Goal: Task Accomplishment & Management: Manage account settings

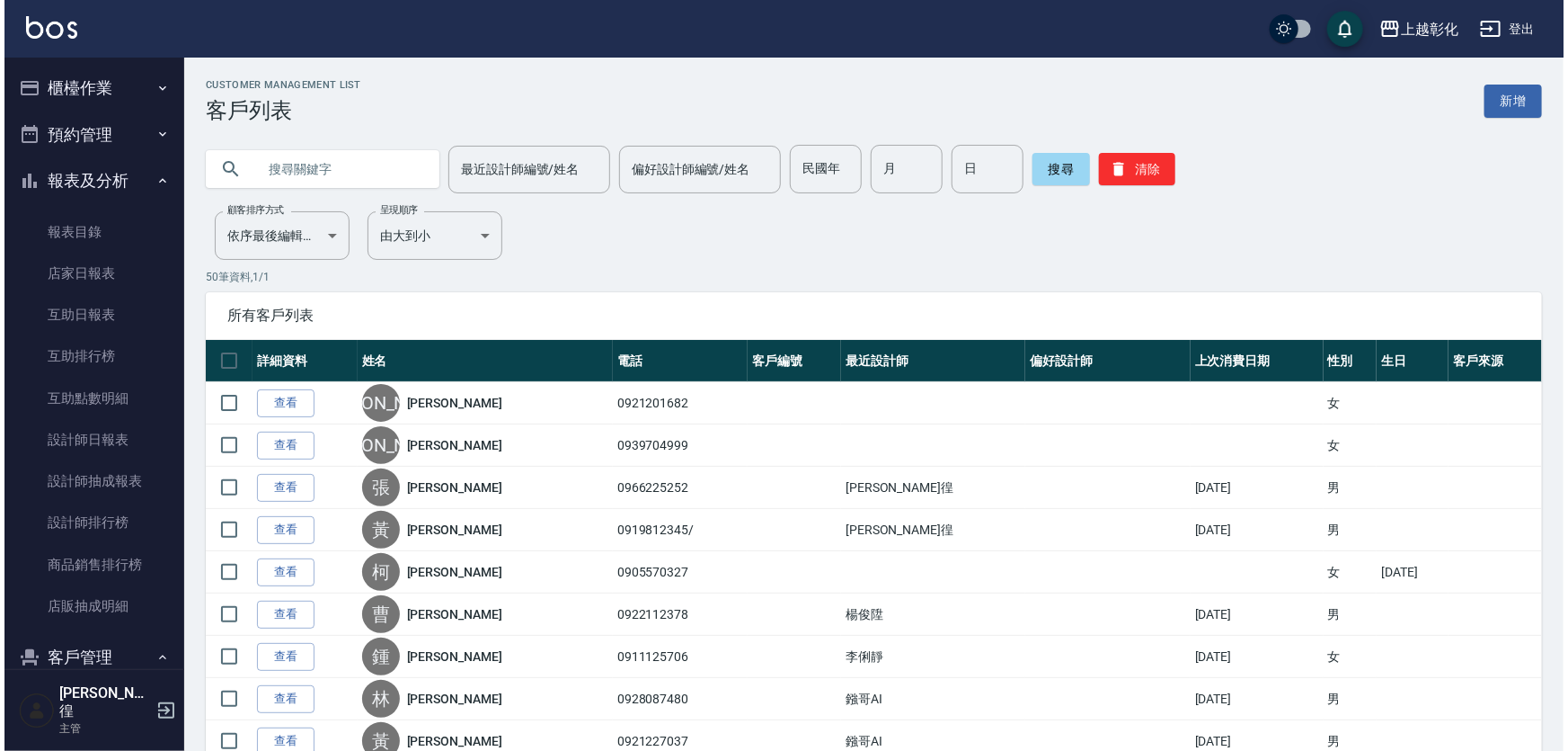
scroll to position [154, 0]
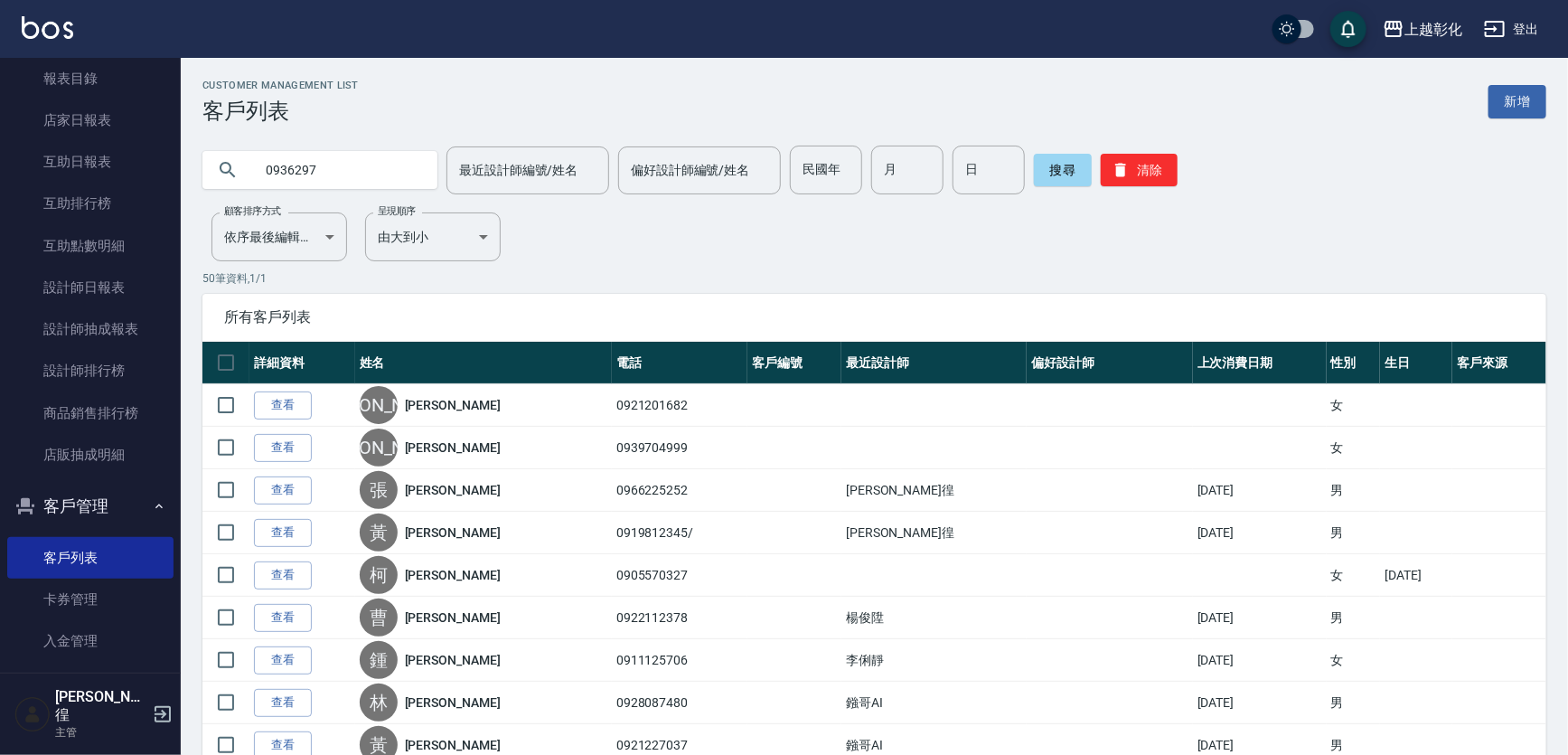
type input "0936297"
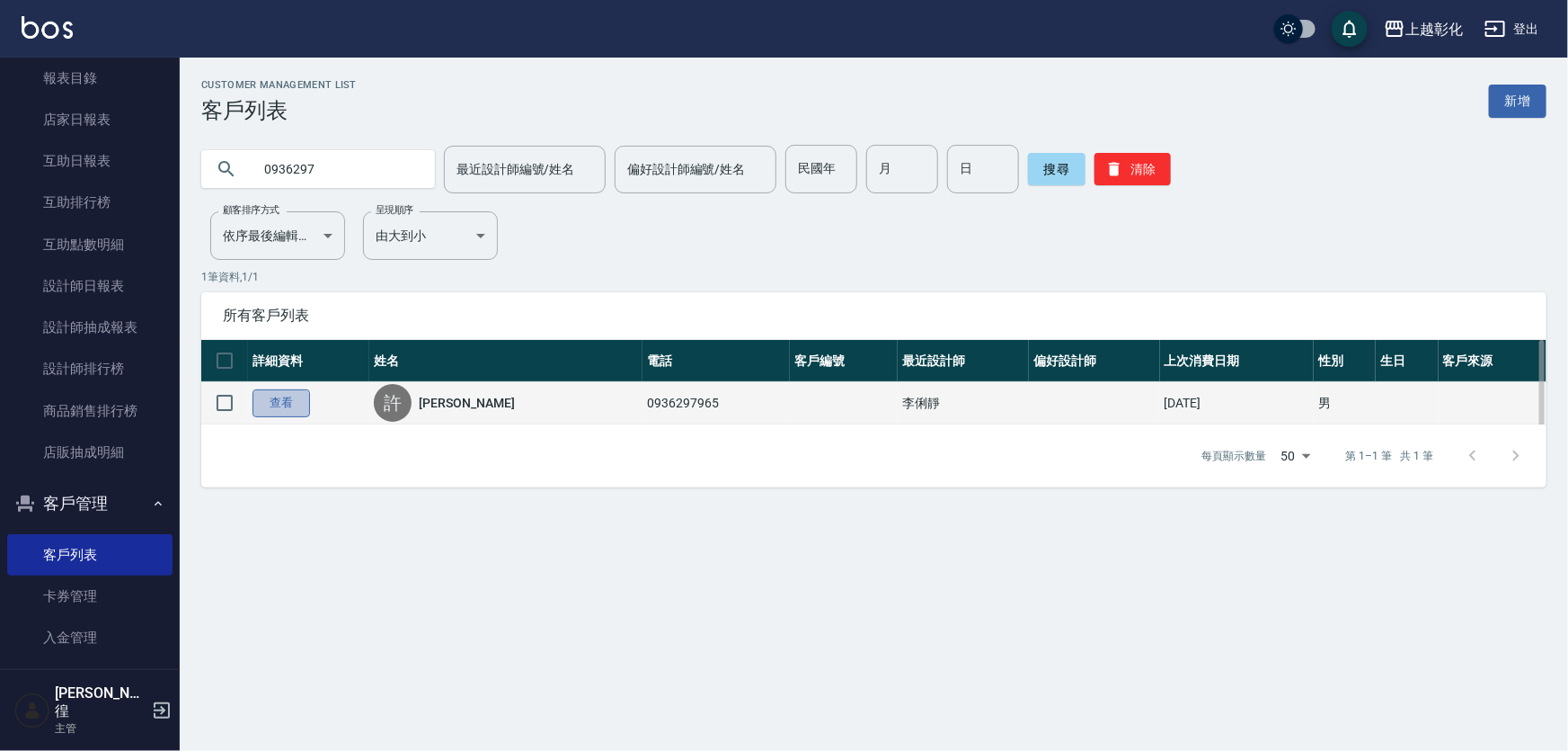
click at [263, 416] on link "查看" at bounding box center [281, 403] width 58 height 28
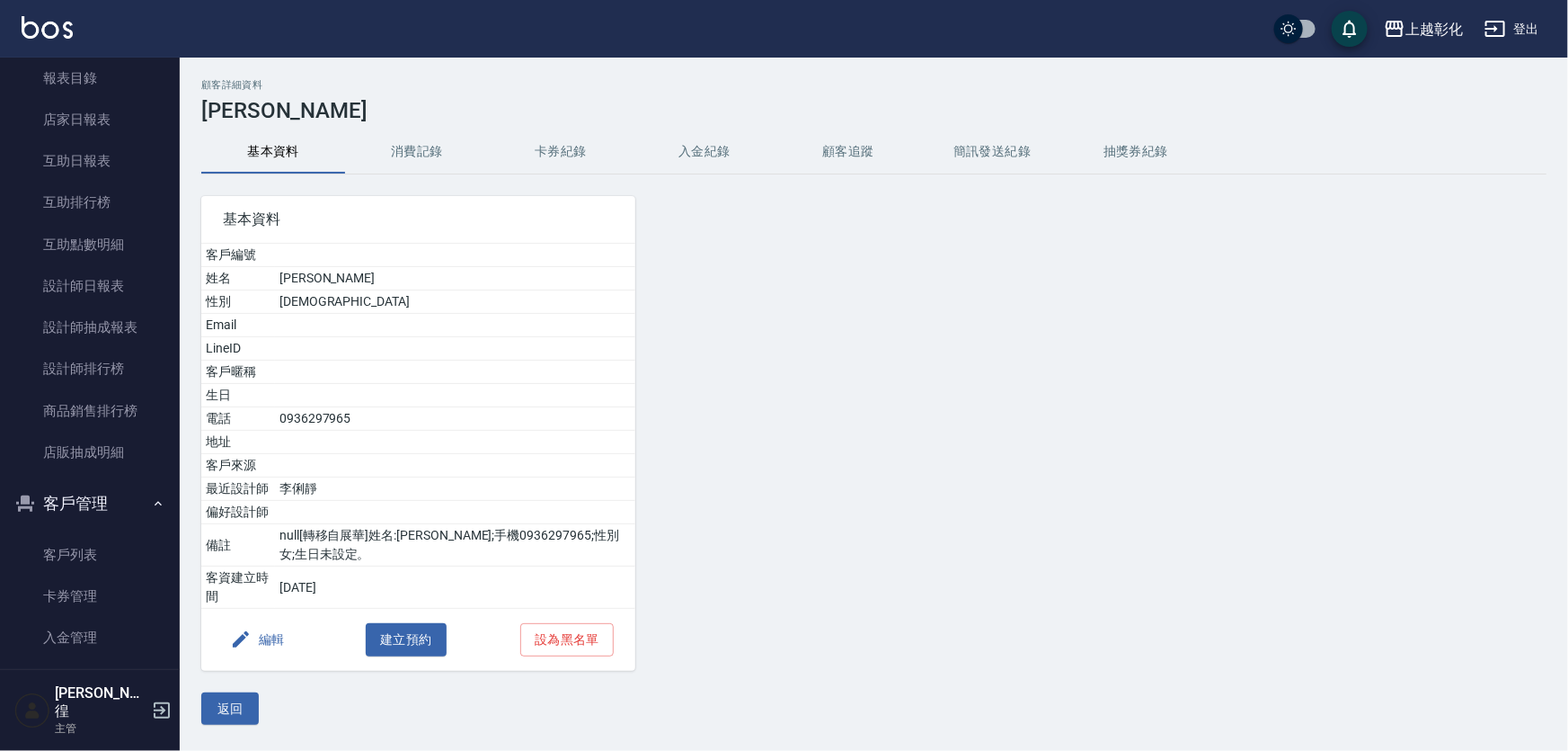
click at [728, 161] on button "入金紀錄" at bounding box center [704, 151] width 144 height 43
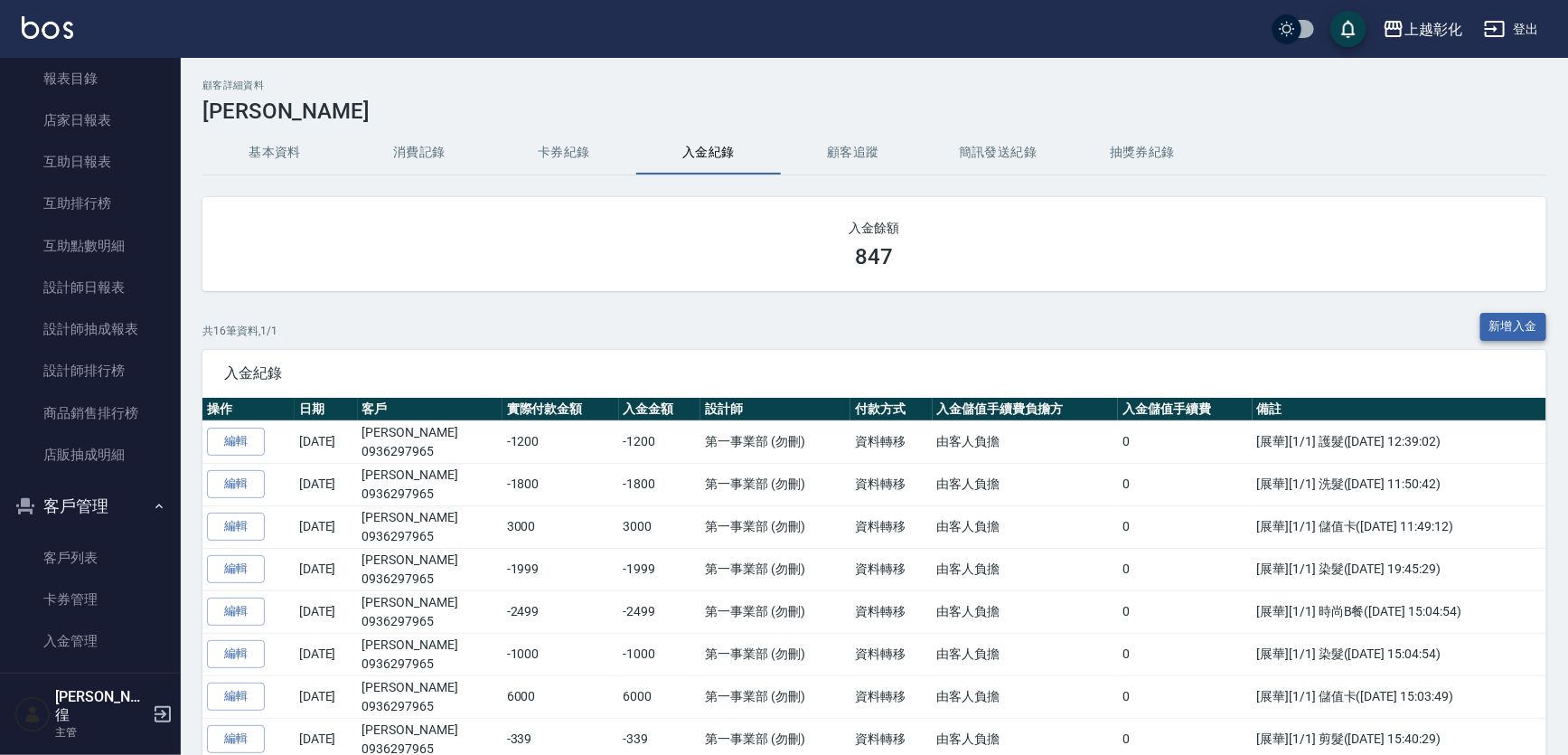
click at [1490, 339] on button "新增入金" at bounding box center [1514, 327] width 67 height 28
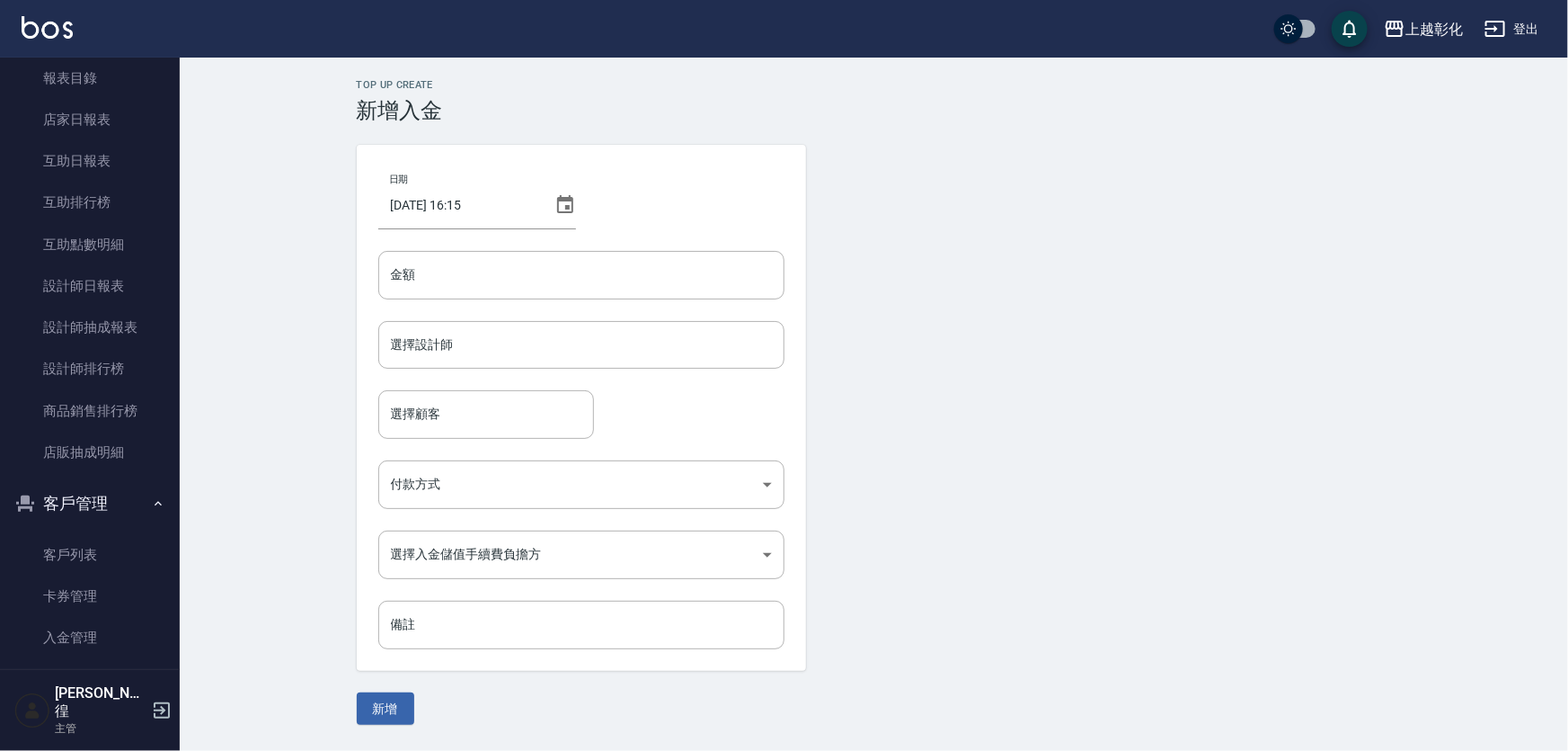
click at [437, 249] on div "日期 [DATE] 16:15 金額 金額 選擇設計師 選擇設計師 選擇顧客 選擇顧客 付款方式 ​ 付款方式 選擇入金儲值手續費負擔方 ​ 選擇入金儲值手續…" at bounding box center [581, 408] width 450 height 526
click at [454, 279] on input "金額" at bounding box center [581, 275] width 406 height 49
type input "-50"
click at [497, 342] on input "選擇設計師" at bounding box center [581, 345] width 390 height 32
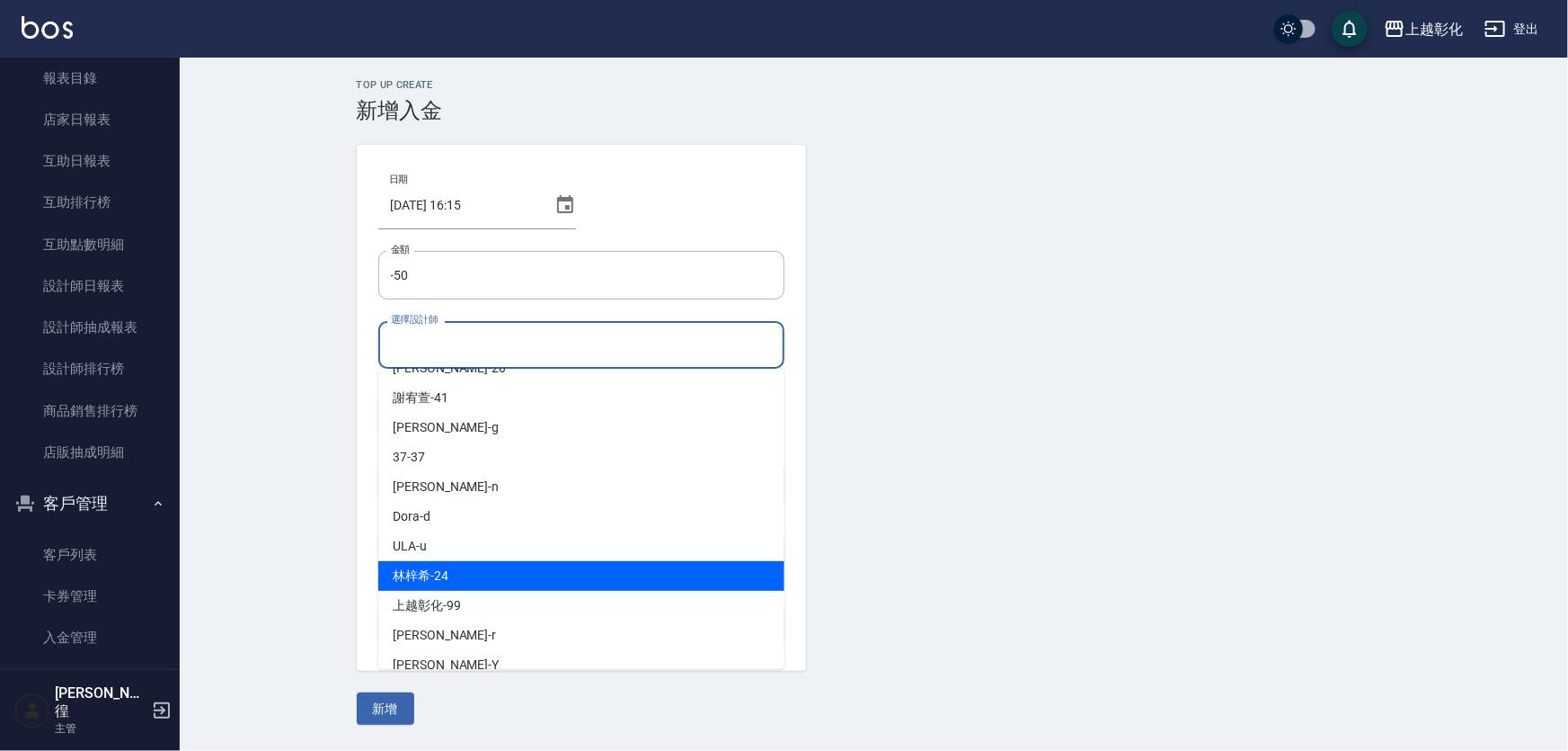
scroll to position [128, 0]
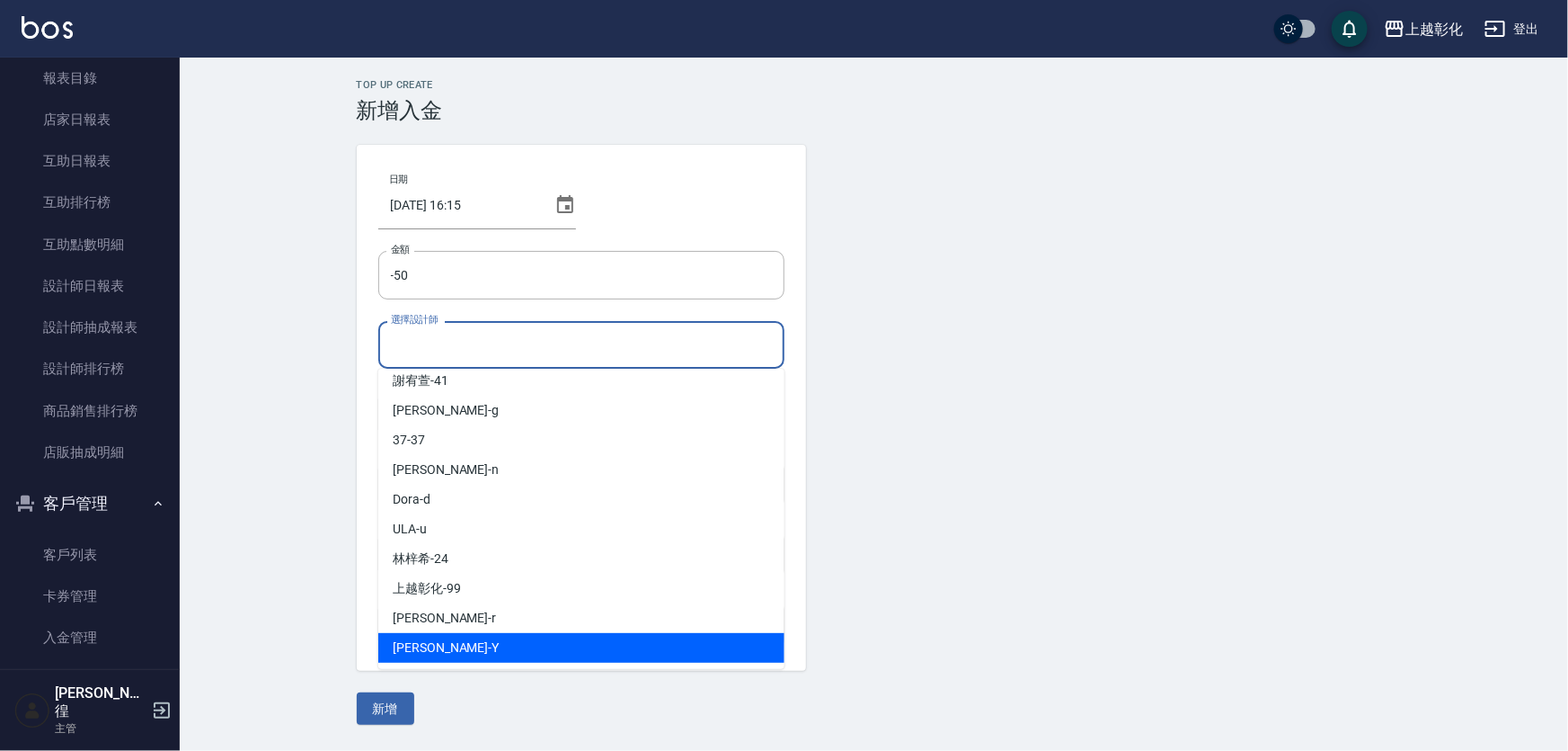
click at [469, 655] on div "[PERSON_NAME] -Y" at bounding box center [581, 648] width 406 height 30
type input "[PERSON_NAME]-Y"
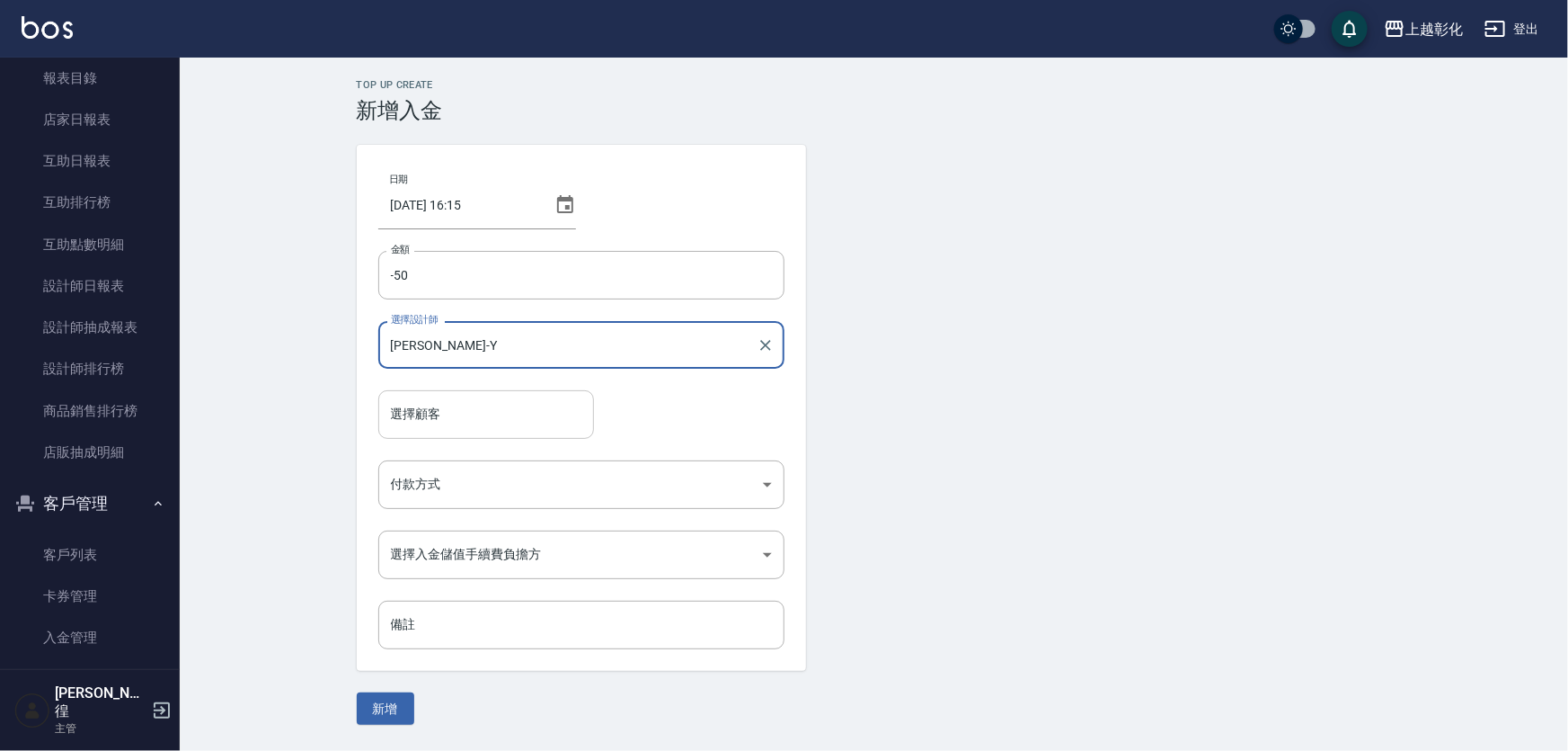
click at [430, 418] on input "選擇顧客" at bounding box center [486, 414] width 200 height 32
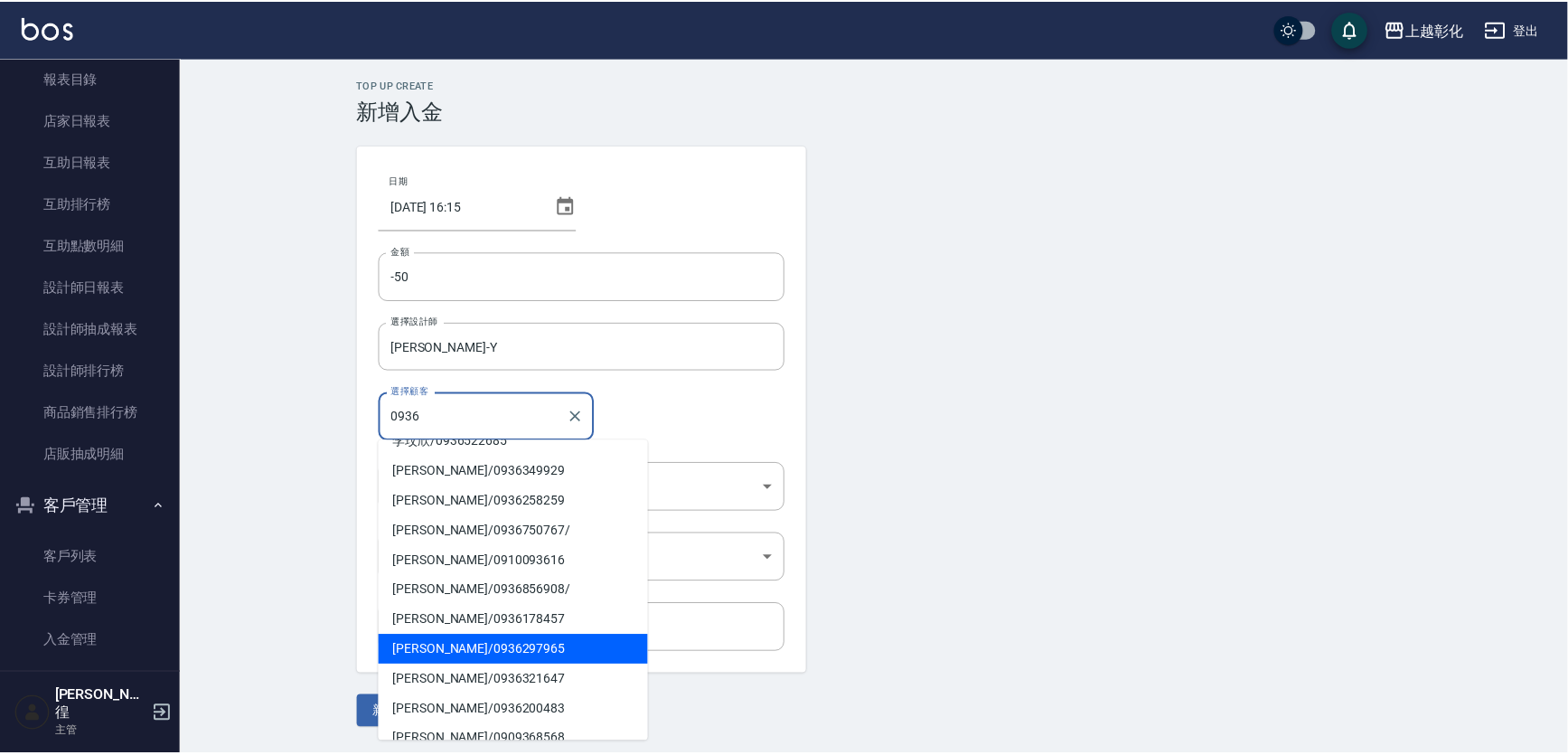
scroll to position [0, 0]
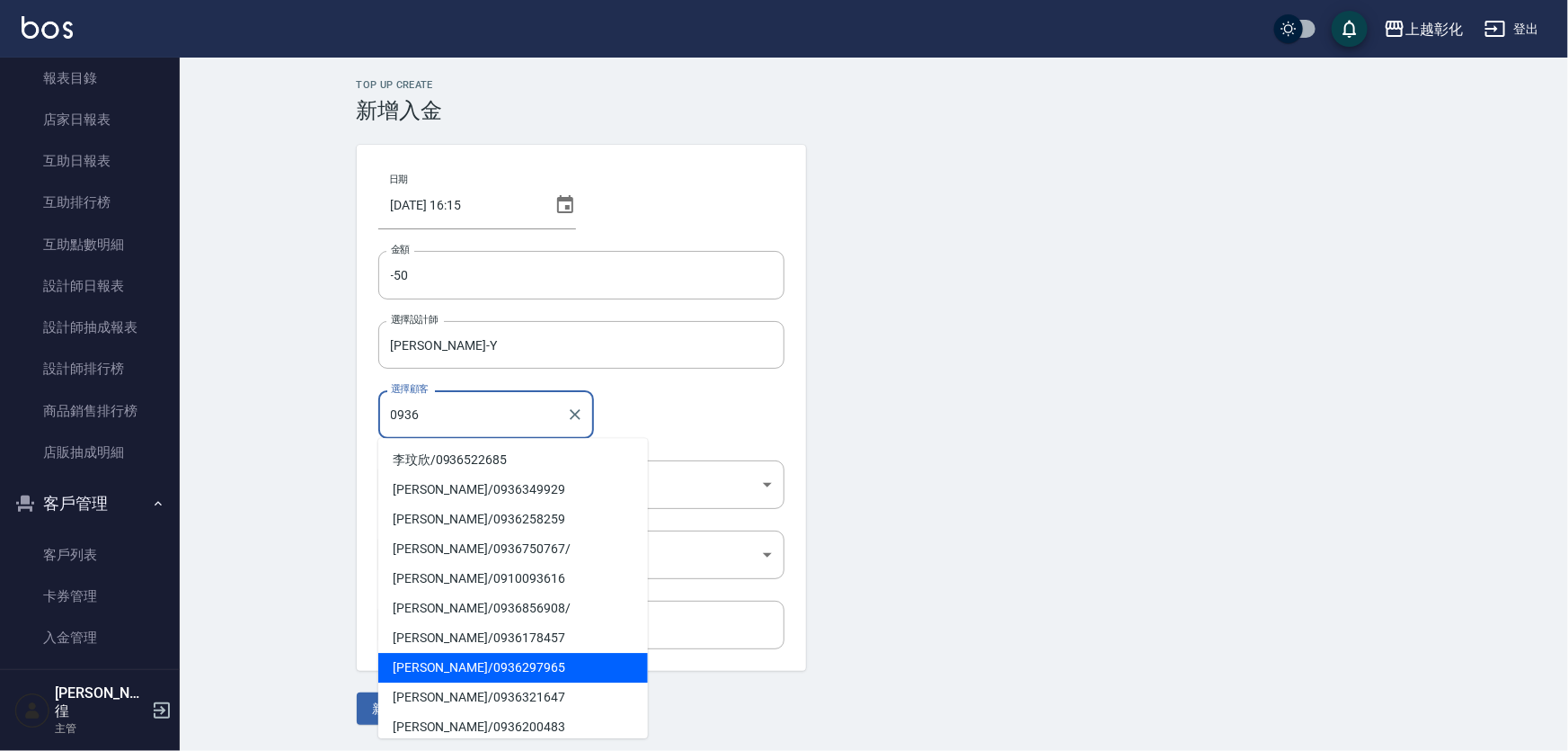
click at [427, 663] on span "[PERSON_NAME]/ 0936297965" at bounding box center [513, 668] width 270 height 30
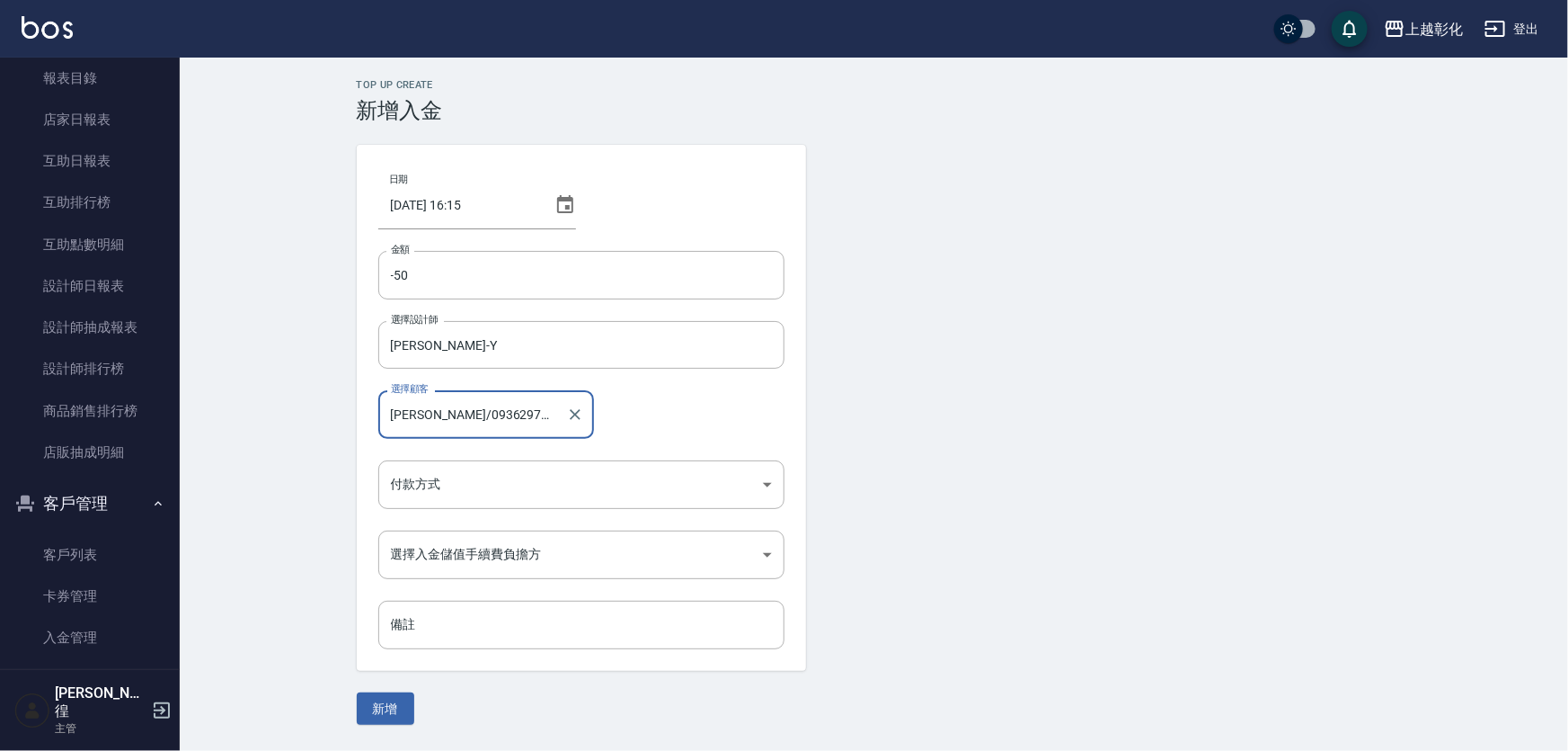
type input "[PERSON_NAME]/0936297965"
click at [484, 458] on div "日期 [DATE] 16:15 金額 -50 金額 選擇設計師 [PERSON_NAME]-Y 選擇設計師 選擇顧客 [PERSON_NAME]/093629…" at bounding box center [581, 408] width 450 height 526
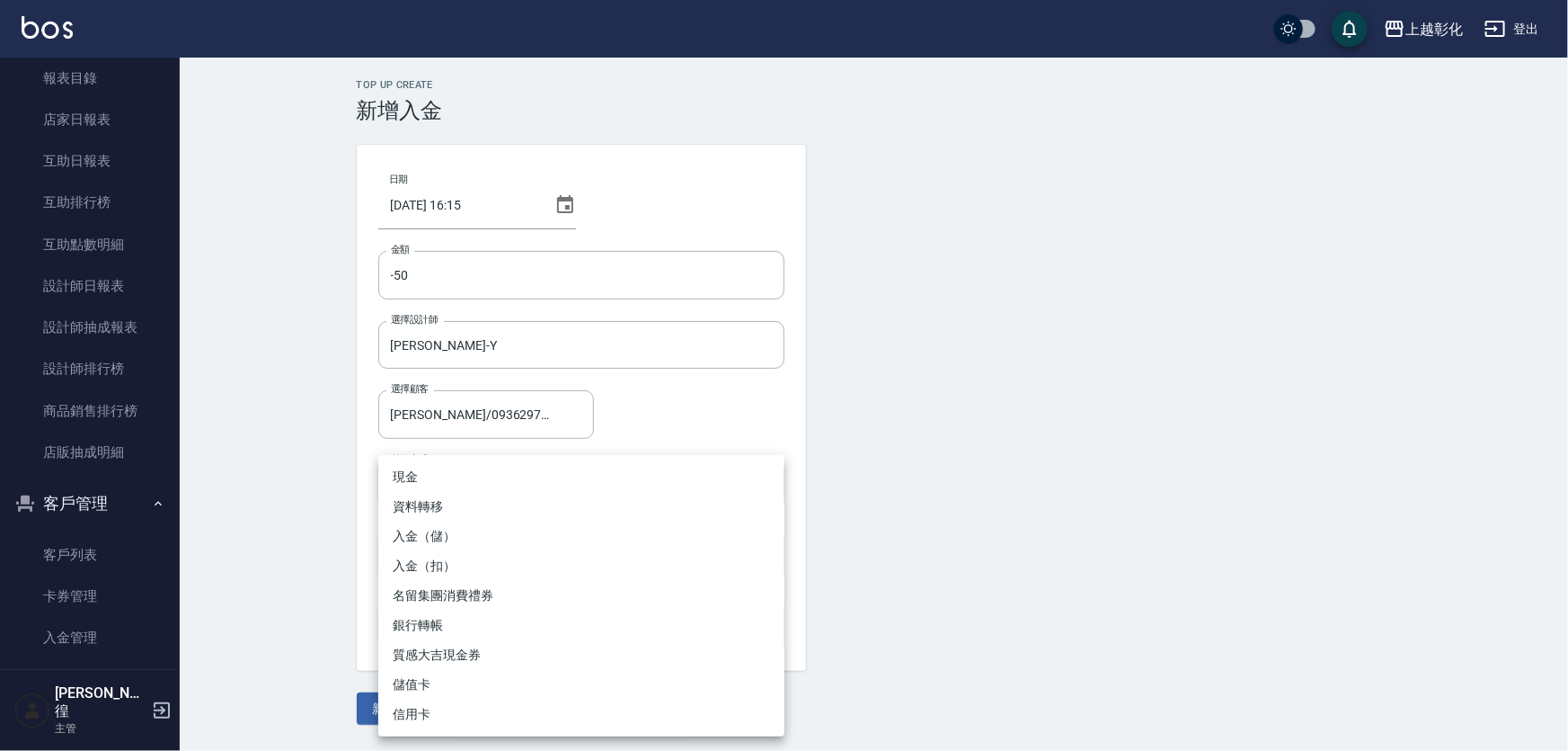
click at [486, 476] on body "上越彰化 登出 櫃檯作業 打帳單 帳單列表 現金收支登錄 材料自購登錄 每日結帳 排班表 現場電腦打卡 預約管理 預約管理 單日預約紀錄 單週預約紀錄 報表及…" at bounding box center [784, 376] width 1568 height 751
click at [451, 560] on li "入金（扣）" at bounding box center [581, 566] width 406 height 30
type input "入金（扣）"
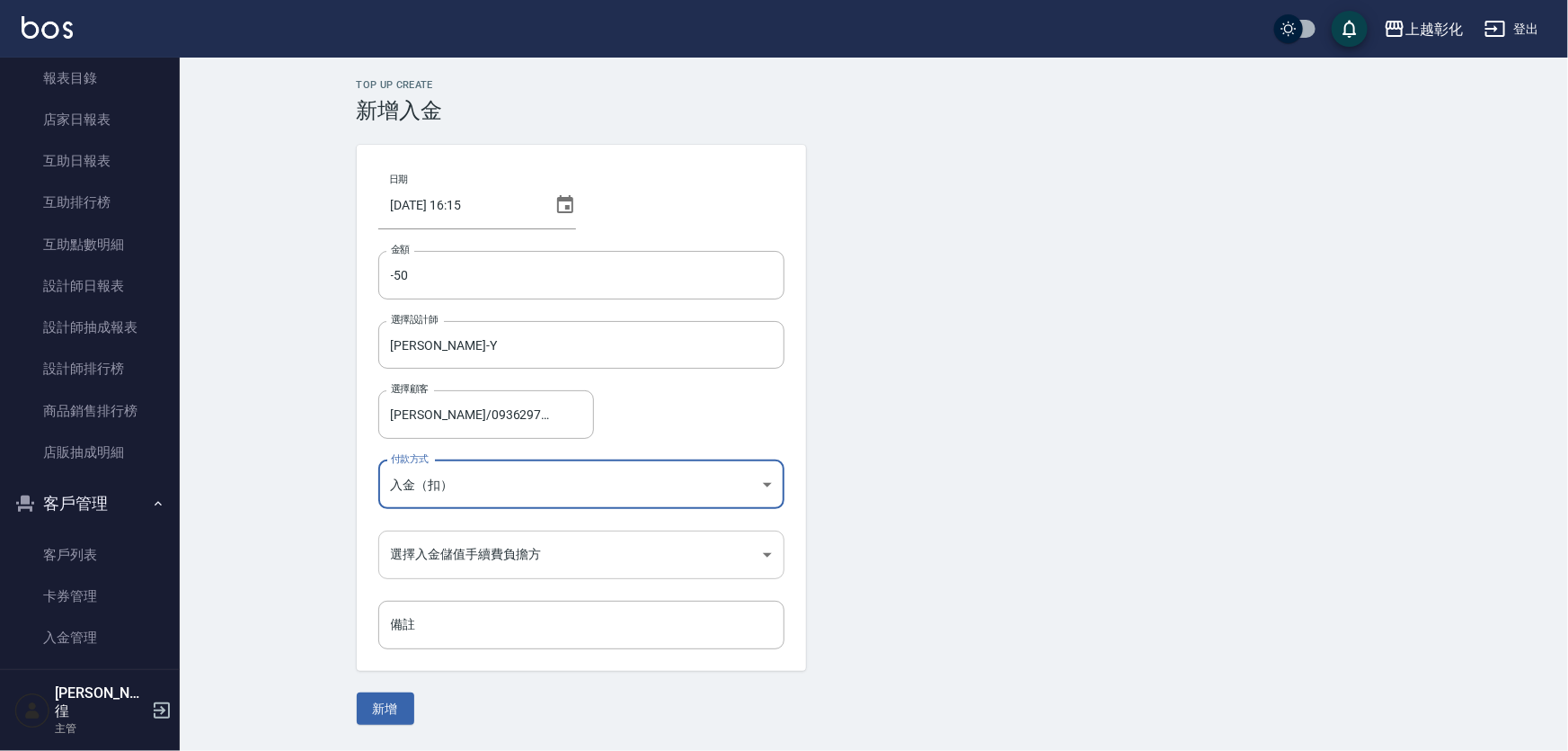
click at [476, 565] on body "上越彰化 登出 櫃檯作業 打帳單 帳單列表 現金收支登錄 材料自購登錄 每日結帳 排班表 現場電腦打卡 預約管理 預約管理 單日預約紀錄 單週預約紀錄 報表及…" at bounding box center [784, 376] width 1568 height 751
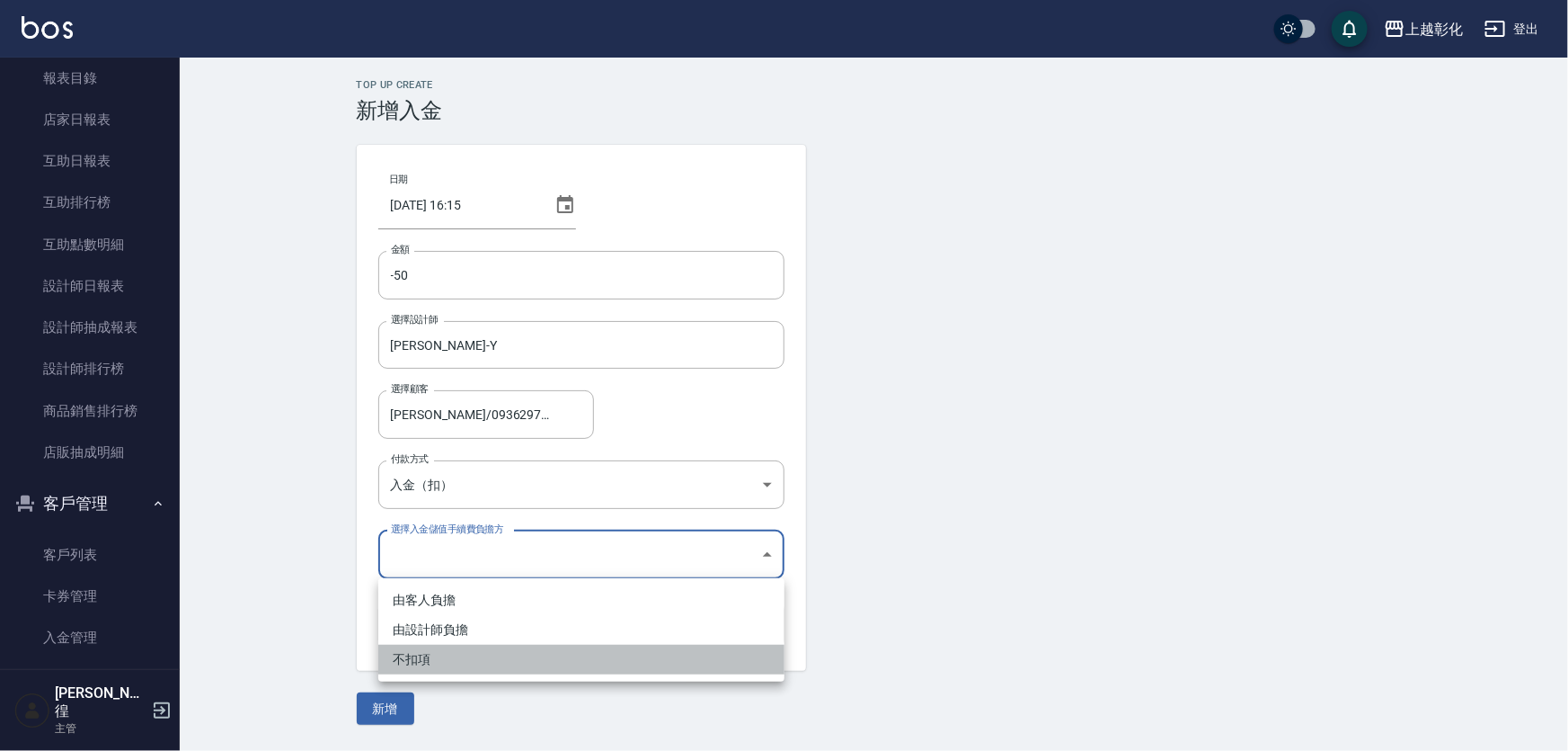
drag, startPoint x: 457, startPoint y: 668, endPoint x: 411, endPoint y: 699, distance: 55.5
click at [456, 670] on li "不扣項" at bounding box center [581, 660] width 406 height 30
type input "WITHOUTHANDLINGFEE"
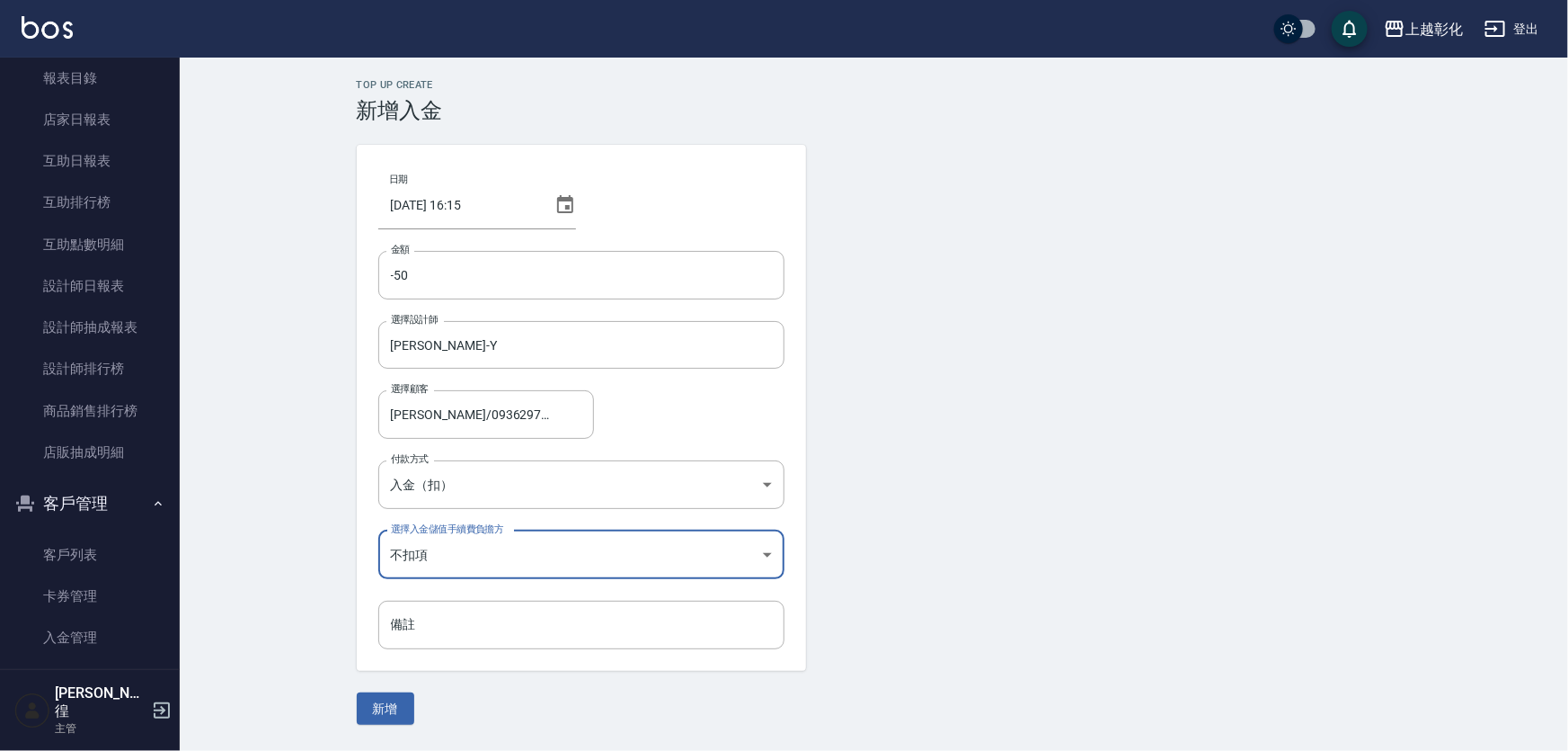
click at [402, 704] on button "新增" at bounding box center [385, 708] width 58 height 33
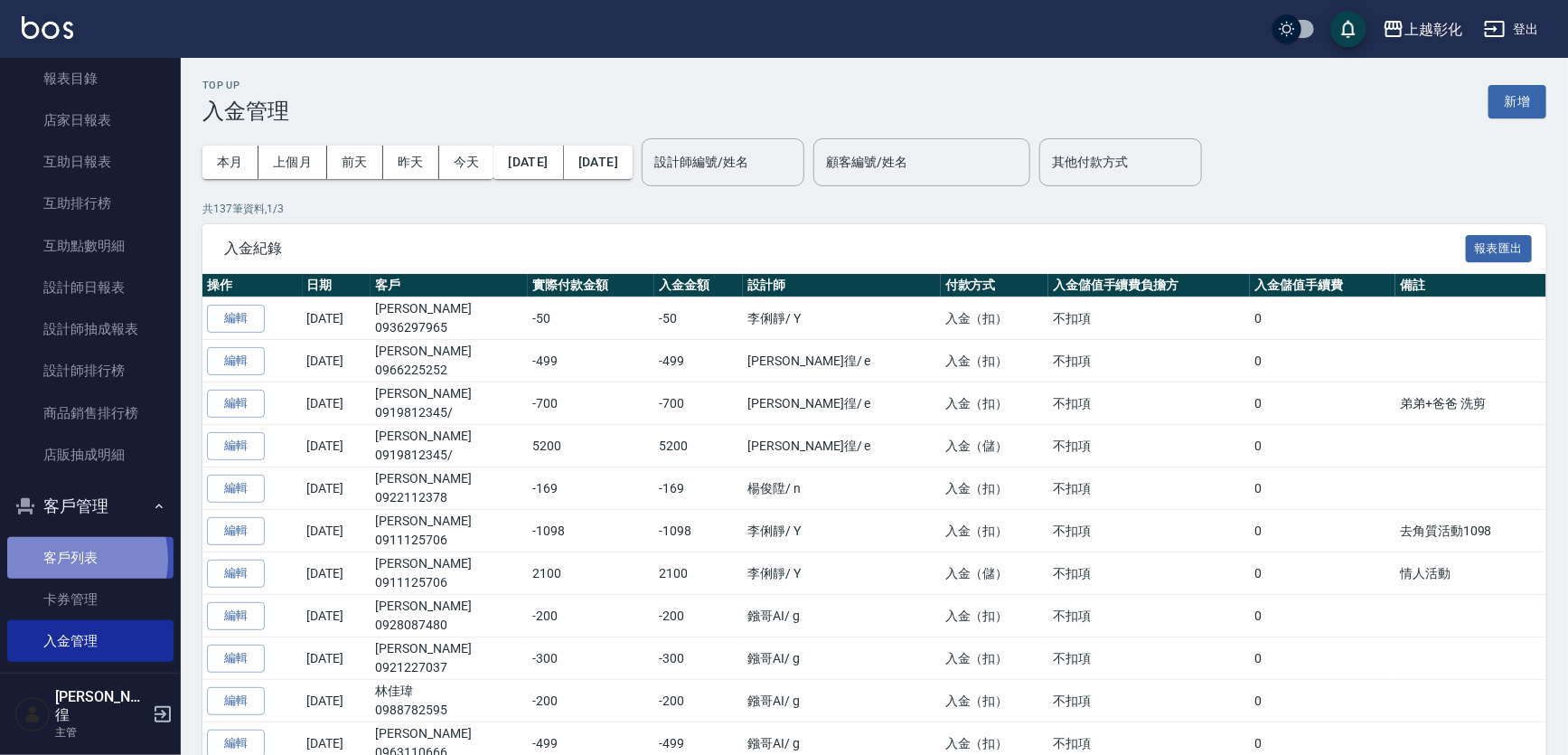
click at [69, 558] on link "客戶列表" at bounding box center [90, 558] width 167 height 42
